Goal: Task Accomplishment & Management: Use online tool/utility

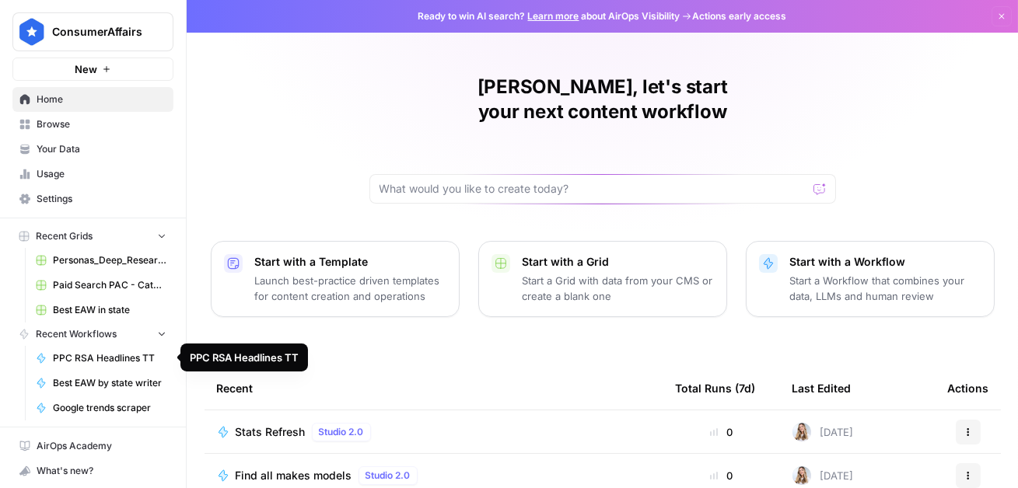
scroll to position [24, 0]
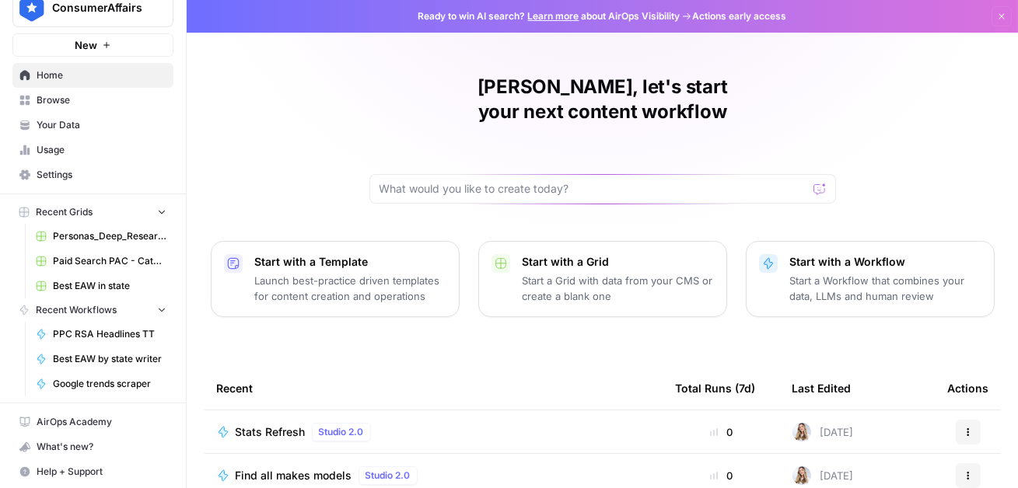
click at [85, 103] on span "Browse" at bounding box center [102, 100] width 130 height 14
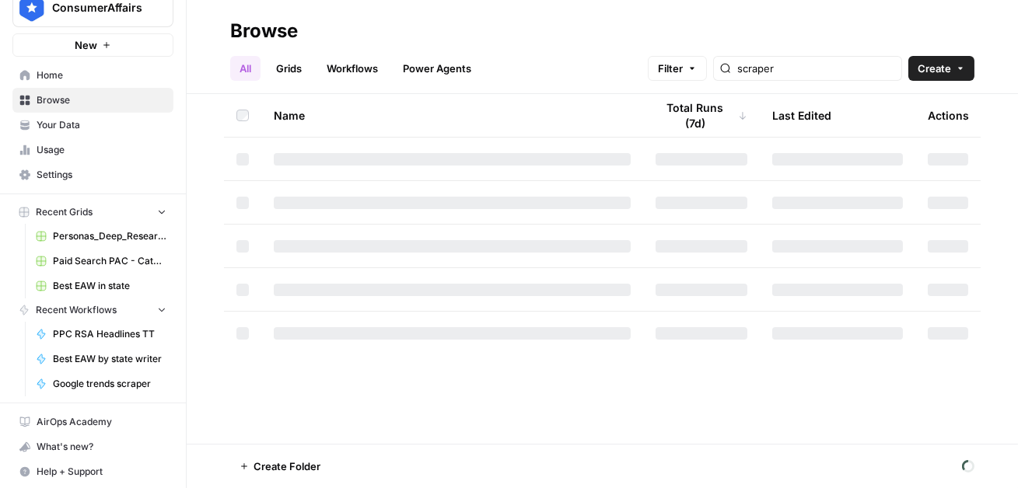
click at [361, 63] on link "Workflows" at bounding box center [352, 68] width 70 height 25
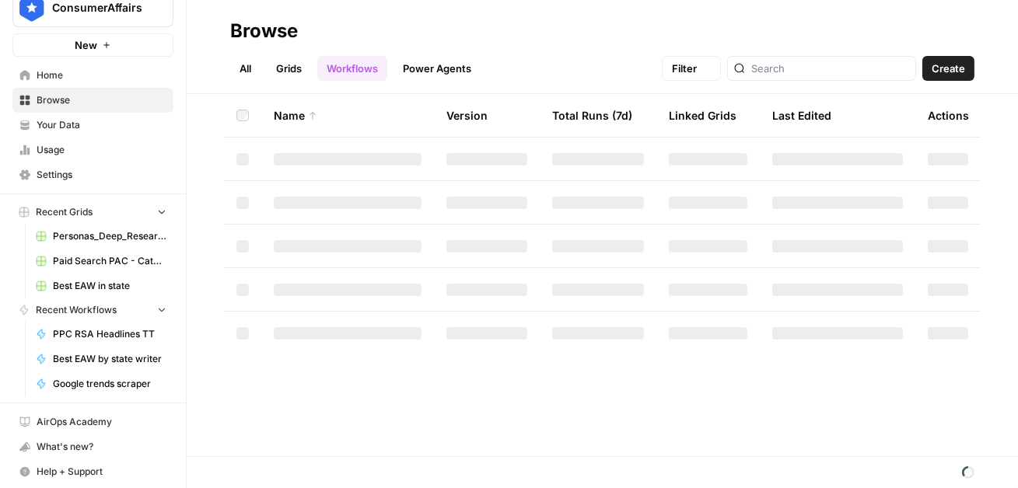
click at [224, 75] on header "Browse All Grids Workflows Power Agents Filter Create" at bounding box center [602, 47] width 831 height 94
click at [237, 68] on link "All" at bounding box center [245, 68] width 30 height 25
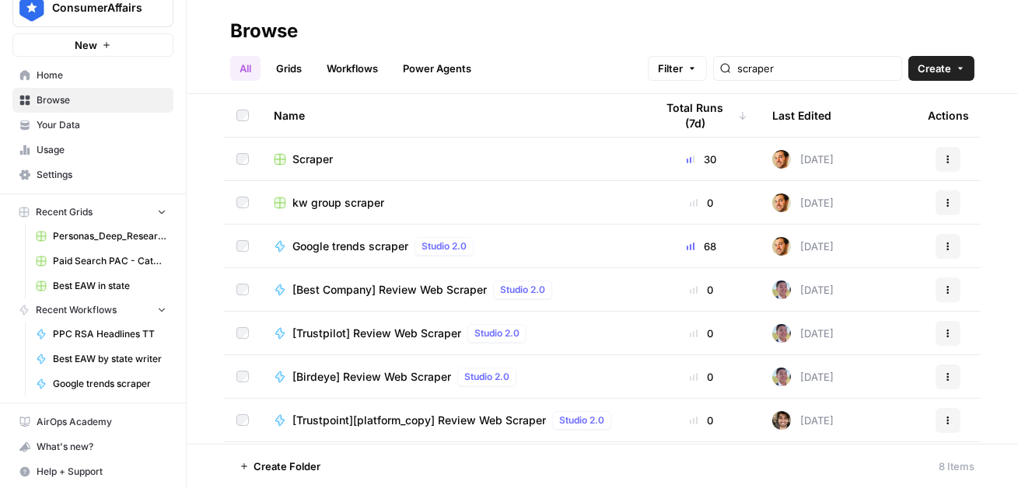
click at [812, 76] on div "scraper" at bounding box center [807, 68] width 189 height 25
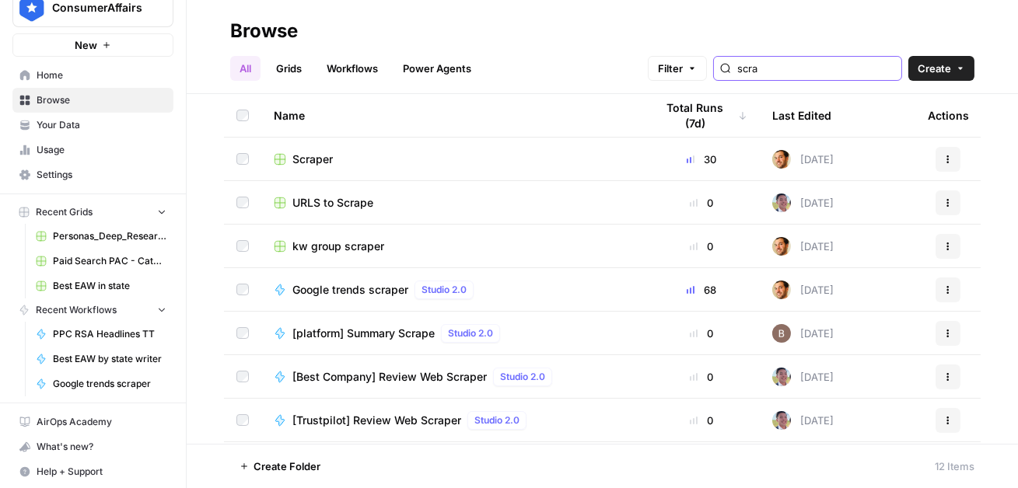
type input "scra"
click at [305, 159] on span "Scraper" at bounding box center [312, 160] width 40 height 16
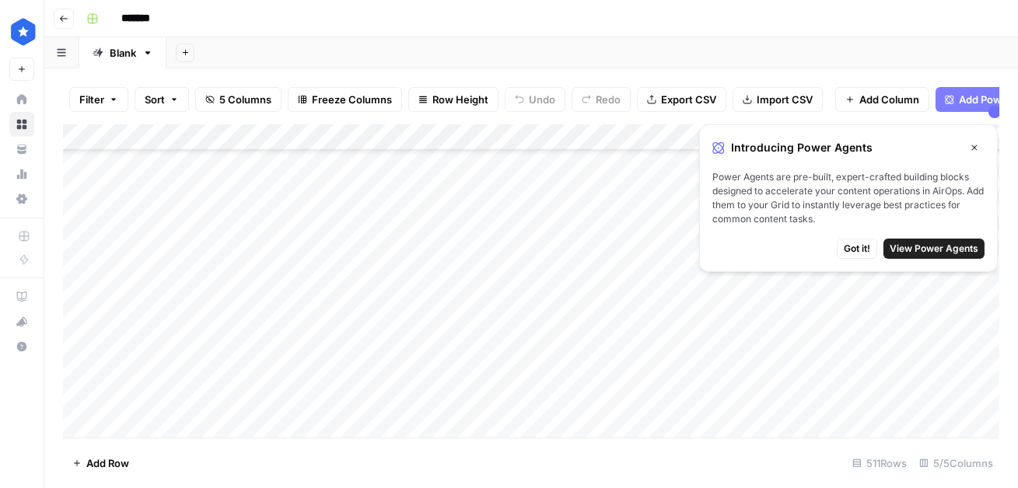
scroll to position [1239, 0]
click at [975, 148] on icon "button" at bounding box center [973, 147] width 9 height 9
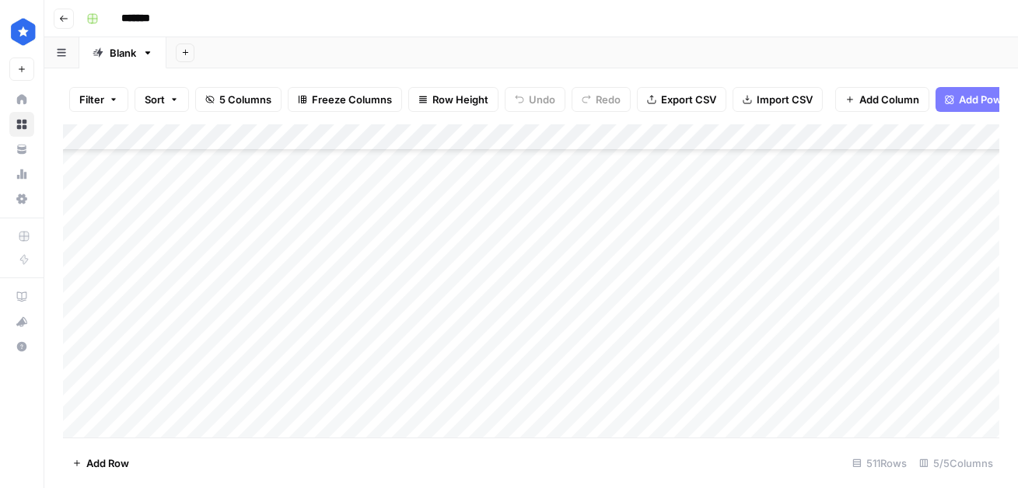
scroll to position [13244, 0]
click at [144, 421] on div "Add Column" at bounding box center [531, 280] width 936 height 313
click at [758, 404] on div "Add Column" at bounding box center [531, 280] width 936 height 313
click at [796, 393] on div "Add Column" at bounding box center [531, 280] width 936 height 313
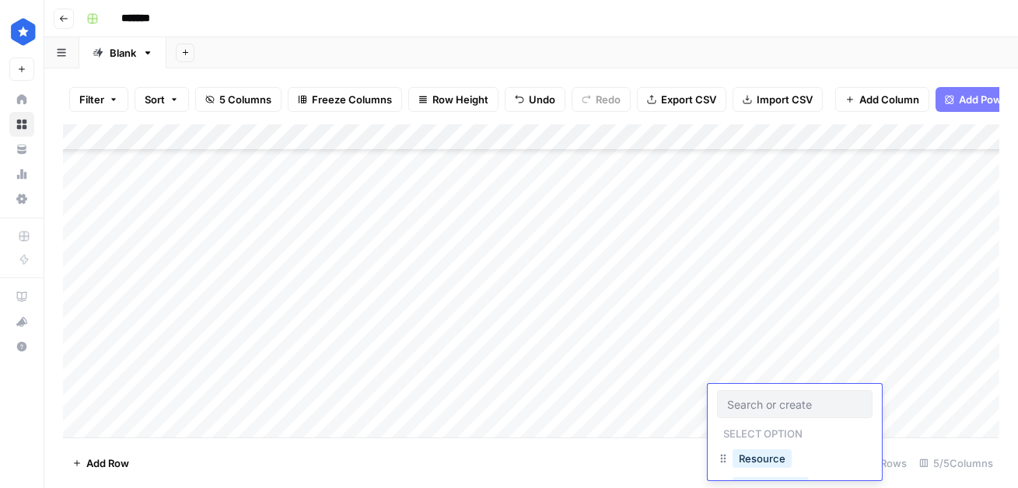
click at [756, 407] on input "text" at bounding box center [794, 404] width 135 height 14
click at [747, 423] on button "Profile" at bounding box center [754, 425] width 44 height 19
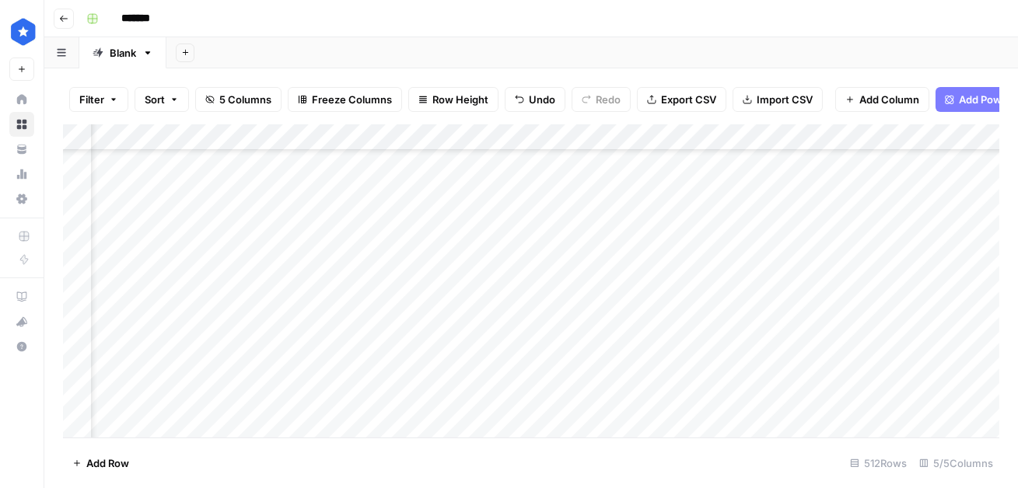
scroll to position [13271, 226]
click at [685, 393] on div "Add Column" at bounding box center [531, 280] width 936 height 313
click at [770, 403] on div "Add Column" at bounding box center [531, 280] width 936 height 313
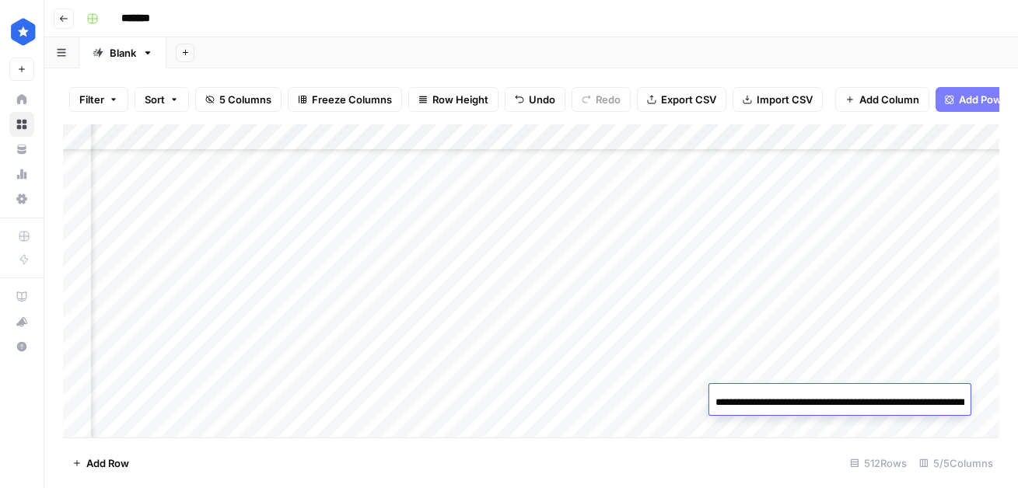
scroll to position [0, 235]
click at [770, 403] on input "**********" at bounding box center [839, 402] width 249 height 19
